Goal: Task Accomplishment & Management: Manage account settings

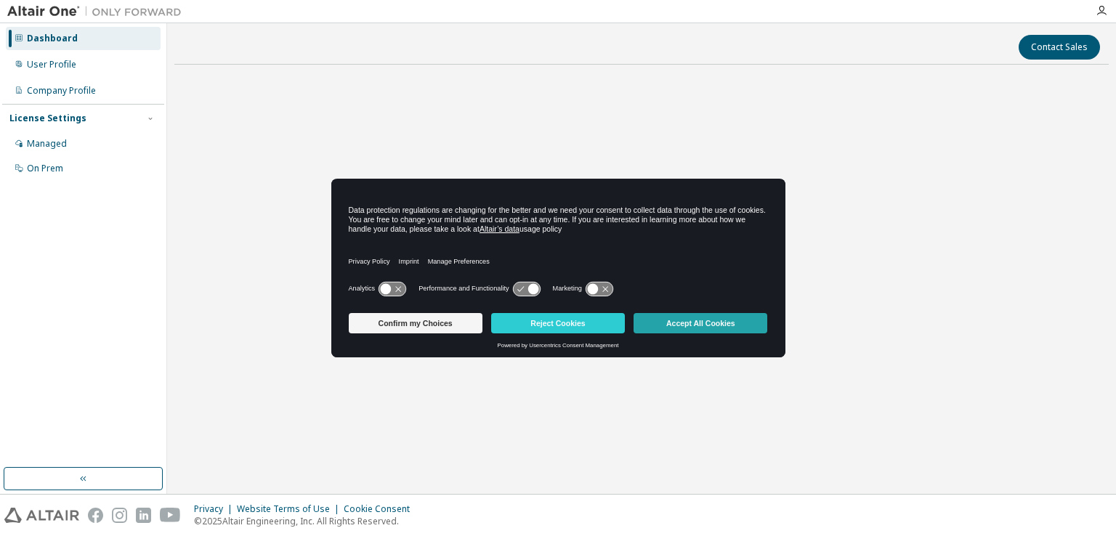
click at [721, 324] on button "Accept All Cookies" at bounding box center [701, 323] width 134 height 20
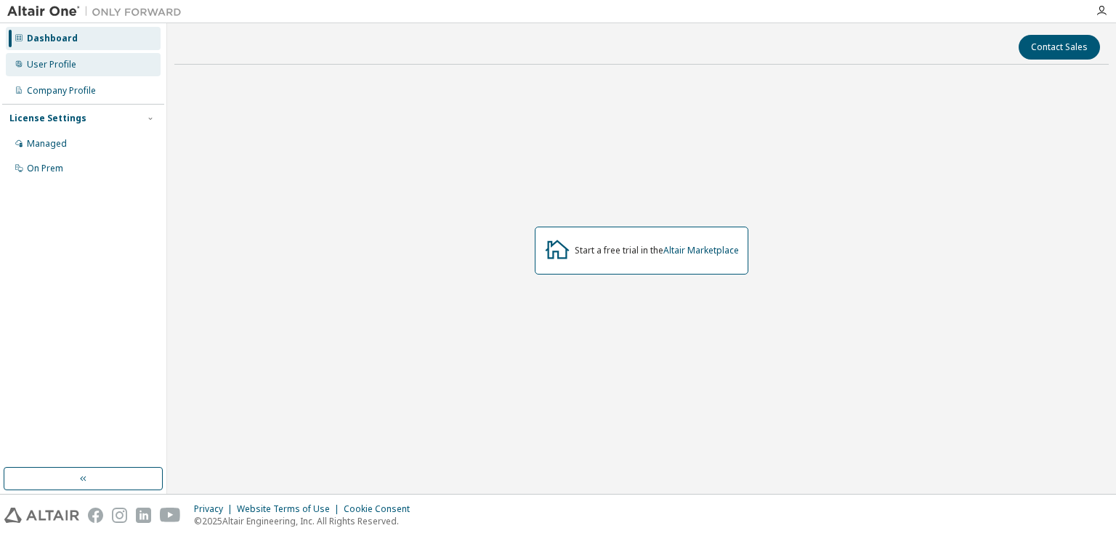
click at [65, 69] on div "User Profile" at bounding box center [51, 65] width 49 height 12
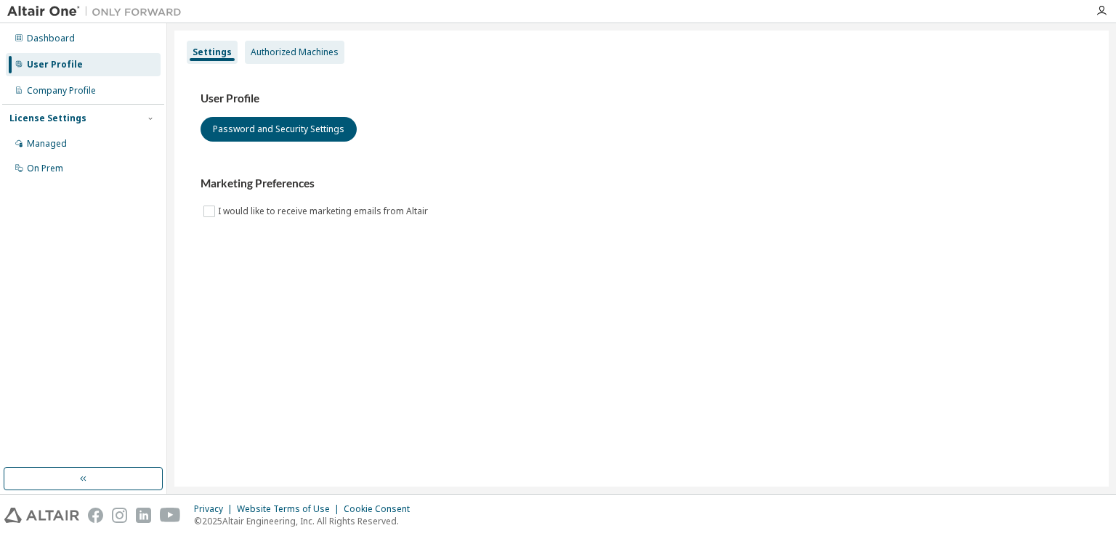
click at [279, 52] on div "Authorized Machines" at bounding box center [295, 52] width 88 height 12
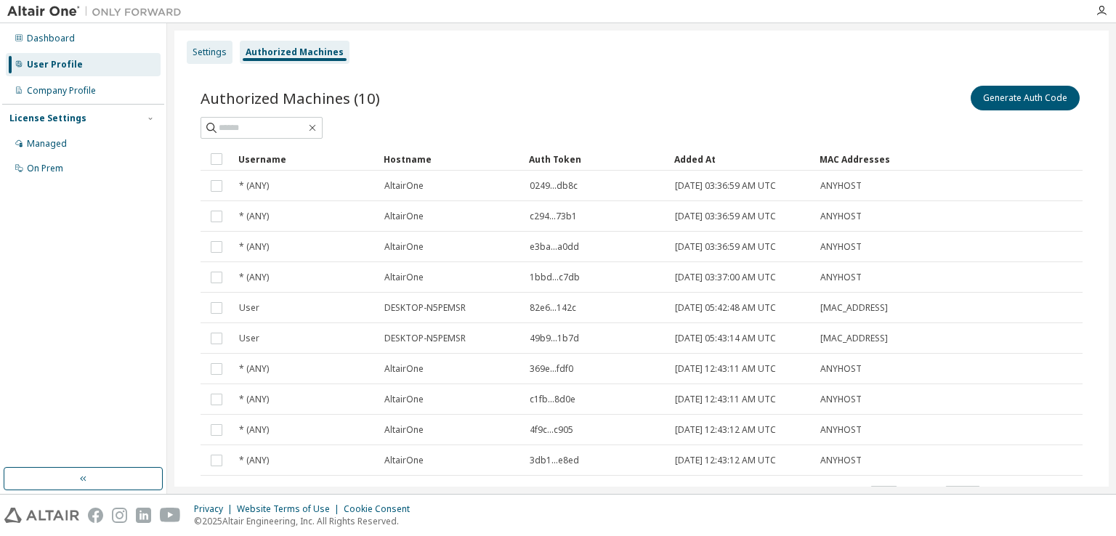
click at [193, 57] on div "Settings" at bounding box center [210, 52] width 34 height 12
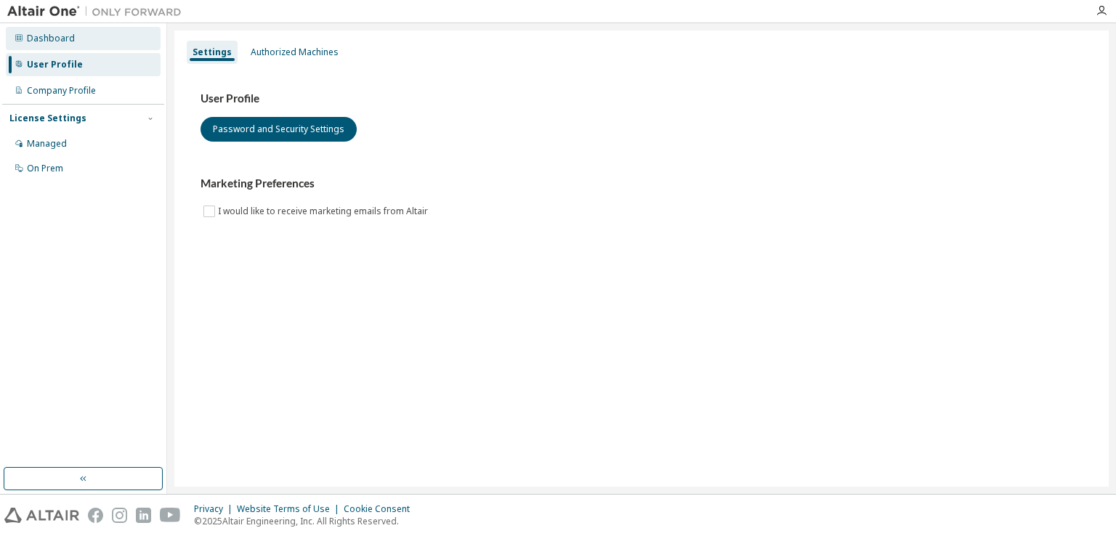
click at [62, 37] on div "Dashboard" at bounding box center [51, 39] width 48 height 12
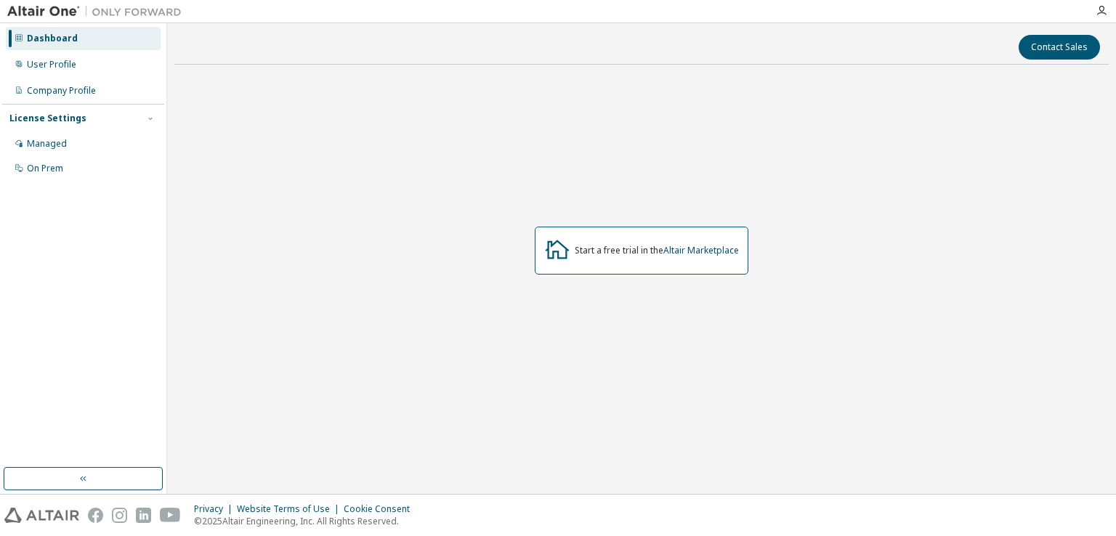
click at [650, 248] on div "Start a free trial in the Altair Marketplace" at bounding box center [657, 251] width 164 height 12
